Goal: Information Seeking & Learning: Learn about a topic

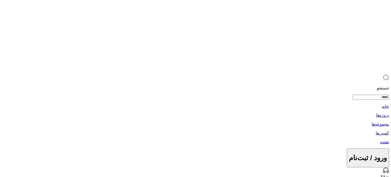
click at [157, 113] on p "پروژه‌ها" at bounding box center [195, 115] width 387 height 5
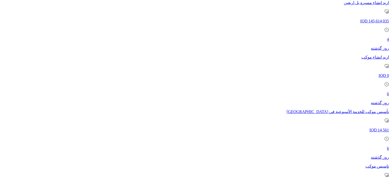
scroll to position [399, 0]
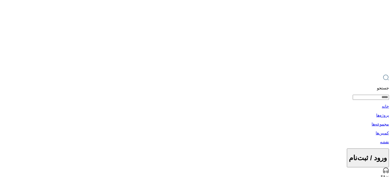
click at [154, 113] on p "پروژه‌ها" at bounding box center [195, 115] width 387 height 5
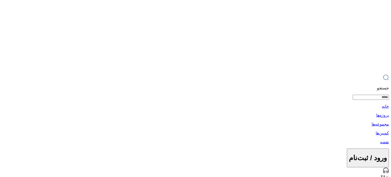
scroll to position [399, 0]
